Goal: Find specific page/section

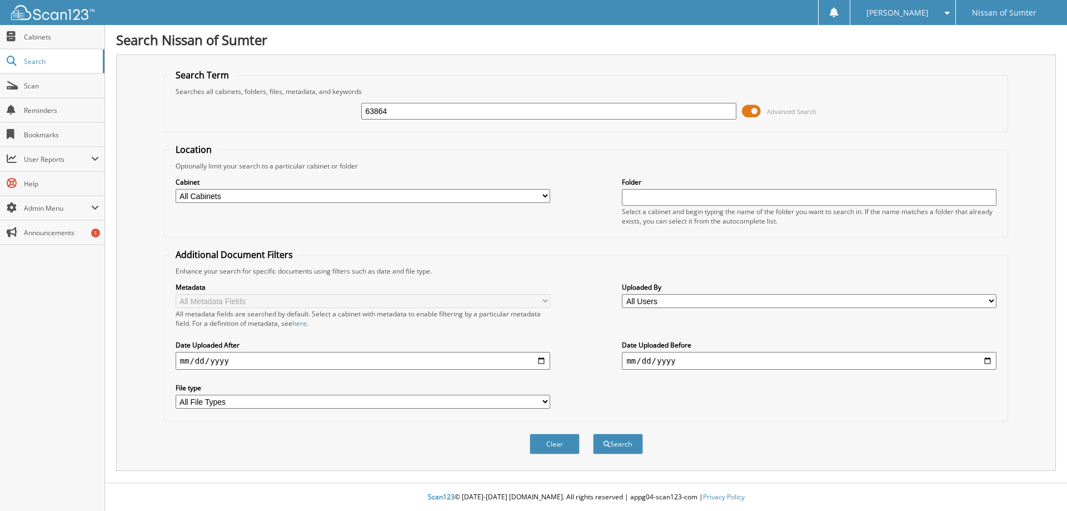
type input "63864"
click at [593, 433] on button "Search" at bounding box center [618, 443] width 50 height 21
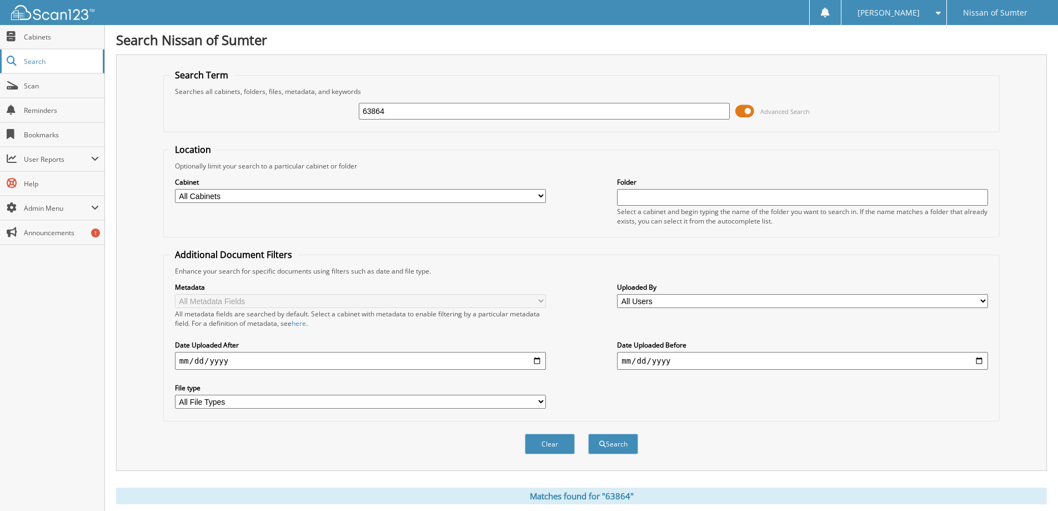
click at [23, 67] on link "Search" at bounding box center [52, 61] width 104 height 24
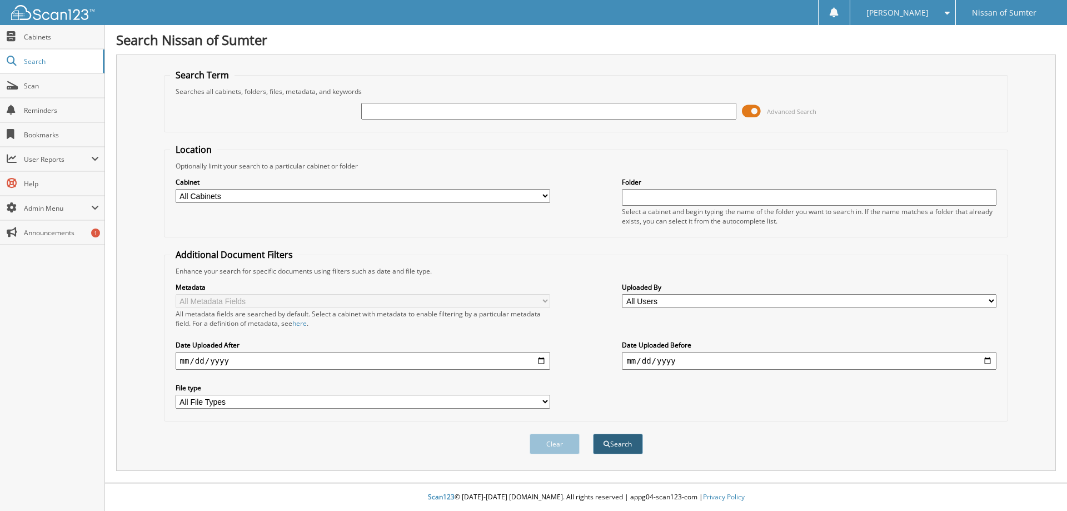
click at [625, 445] on button "Search" at bounding box center [618, 443] width 50 height 21
click at [19, 39] on link "Cabinets" at bounding box center [52, 37] width 104 height 24
